Goal: Transaction & Acquisition: Purchase product/service

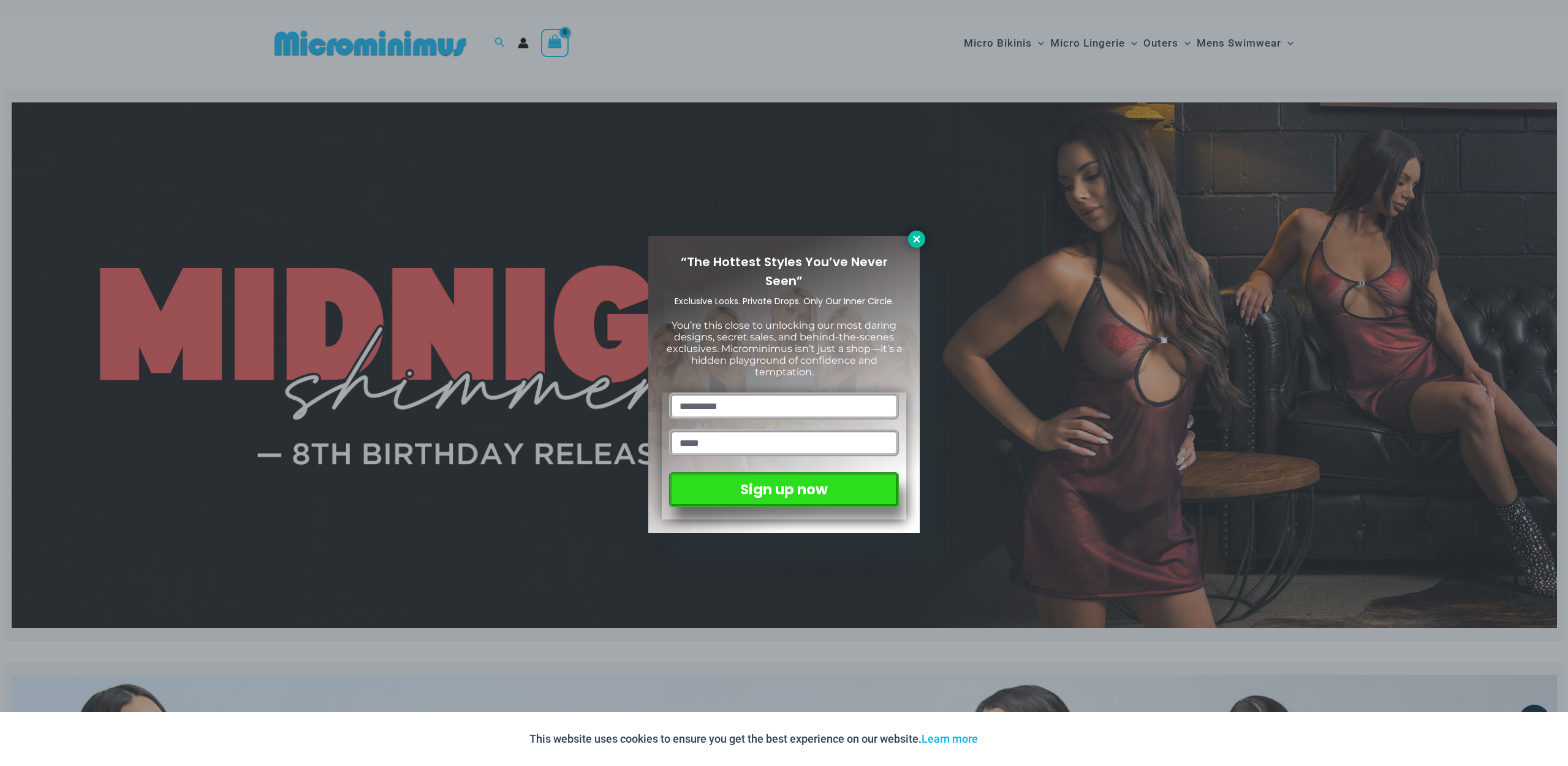
click at [910, 241] on button at bounding box center [917, 239] width 17 height 17
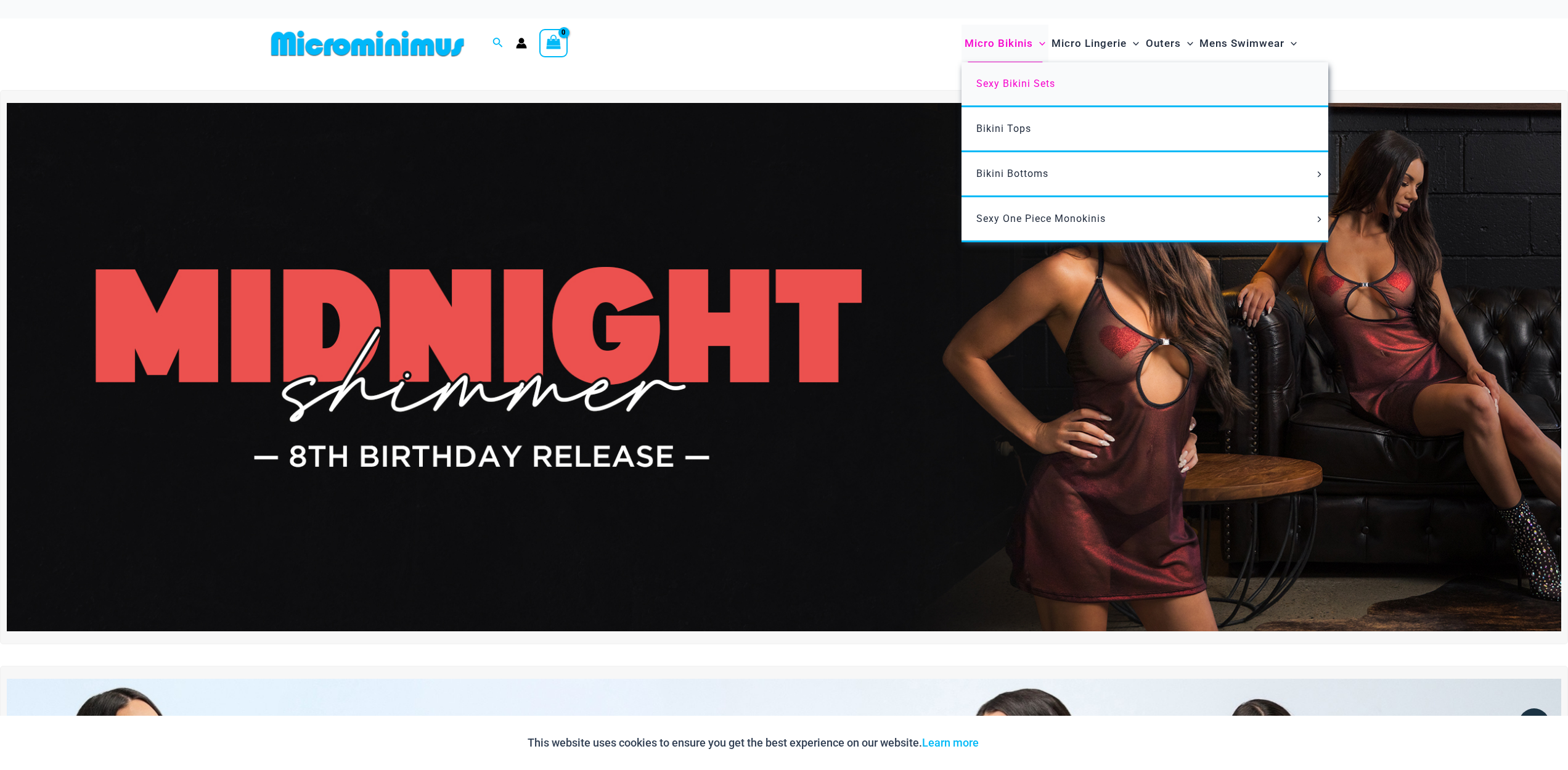
click at [1034, 80] on span "Sexy Bikini Sets" at bounding box center [1015, 83] width 79 height 12
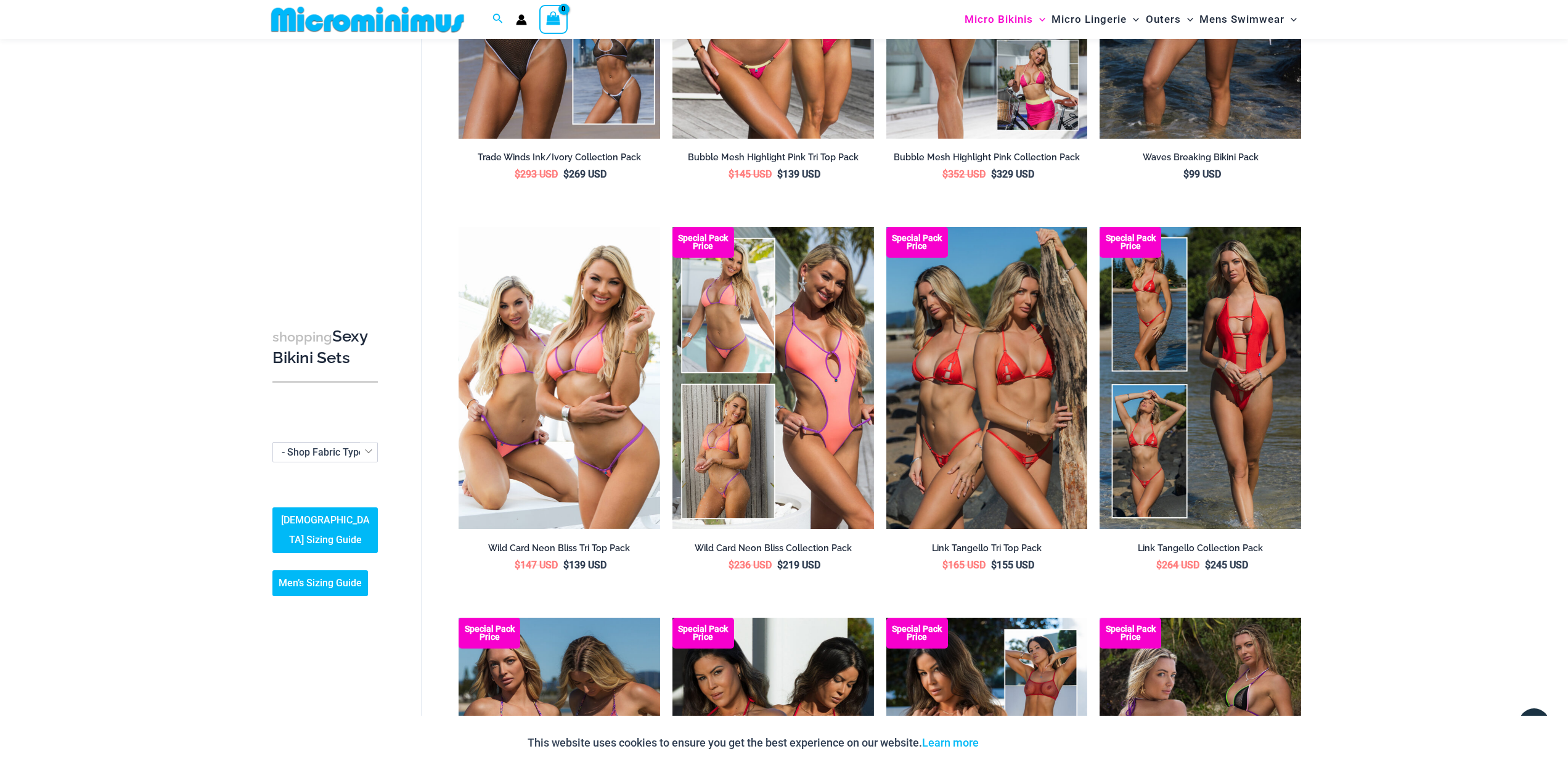
scroll to position [928, 0]
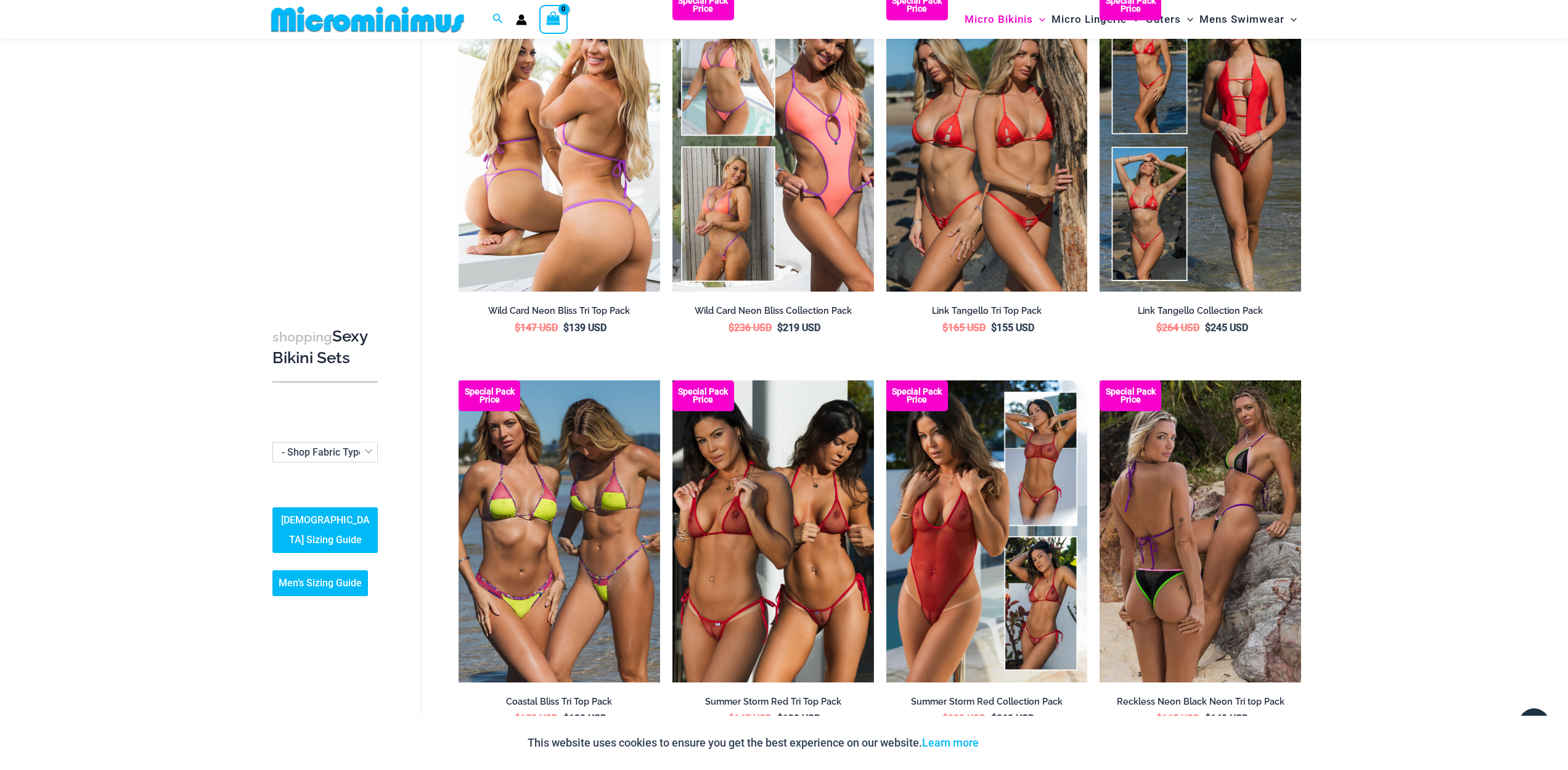
click at [620, 178] on img at bounding box center [559, 140] width 202 height 302
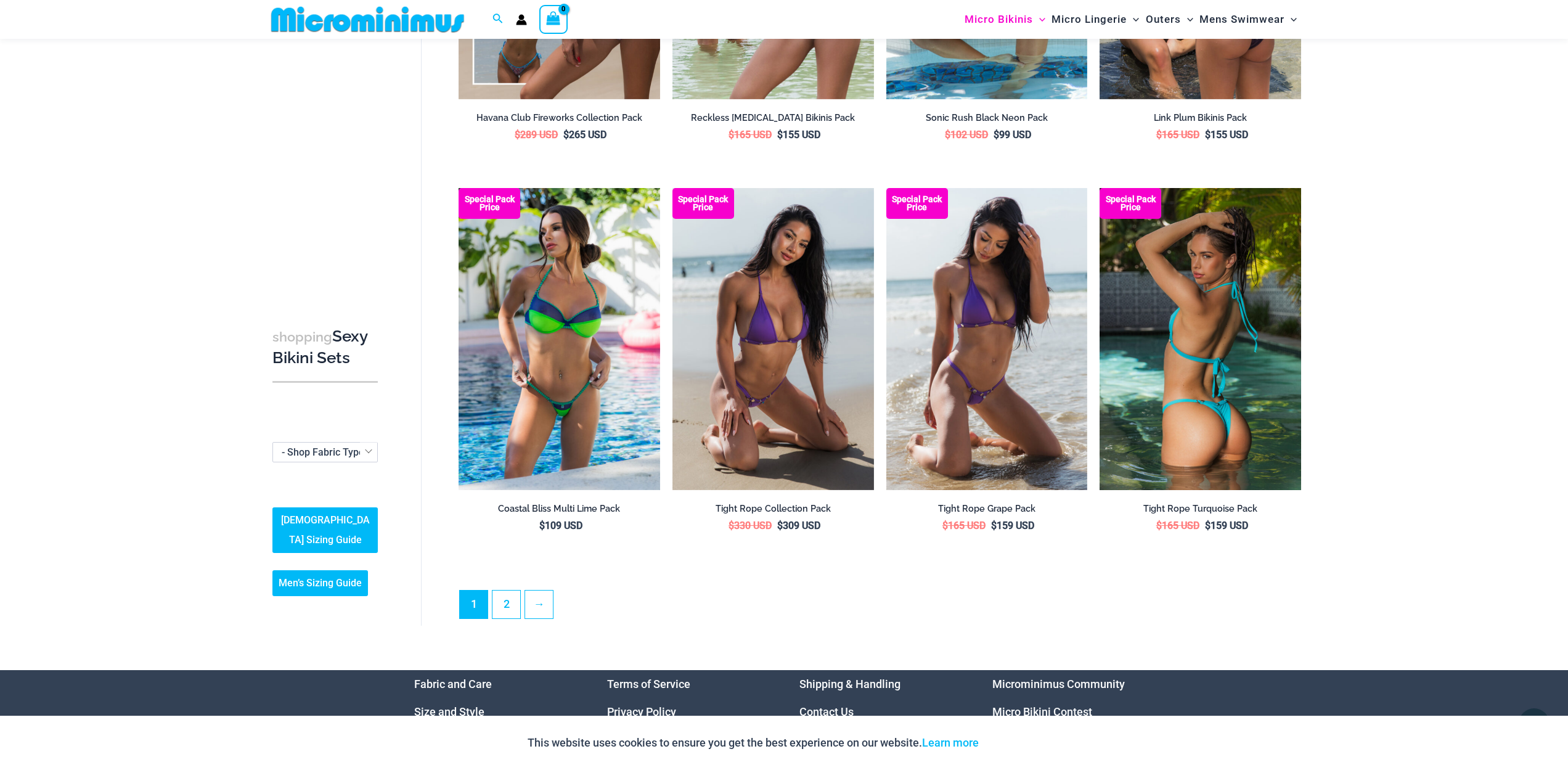
scroll to position [2823, 0]
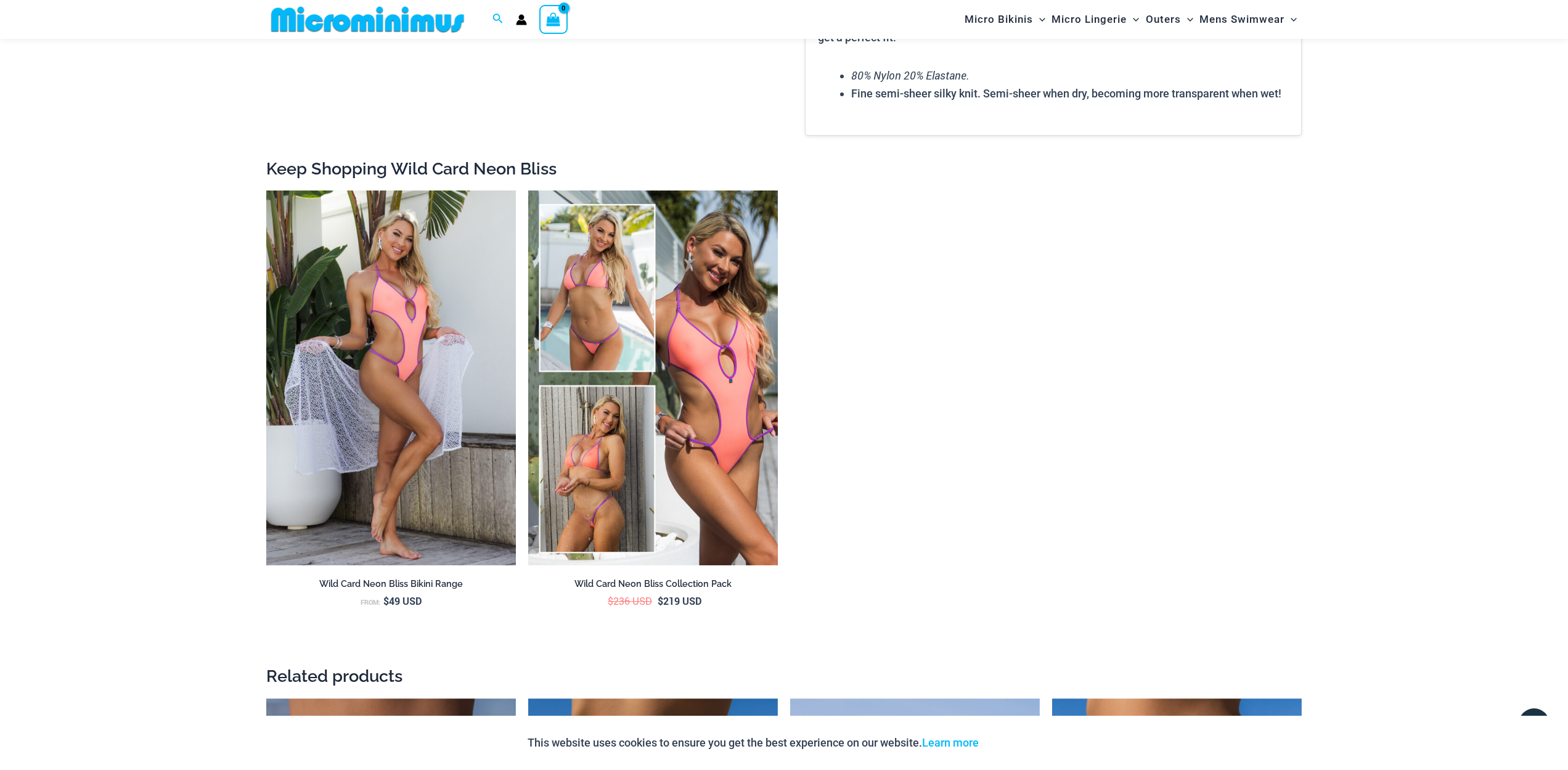
scroll to position [2077, 0]
